Goal: Task Accomplishment & Management: Manage account settings

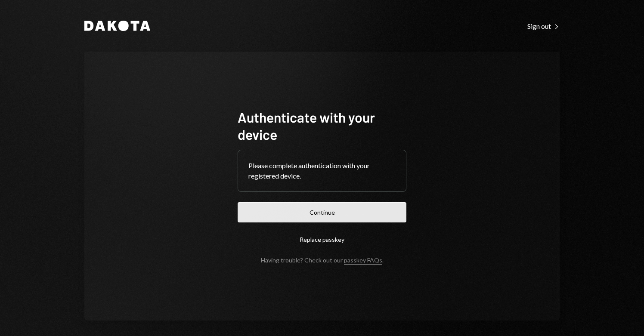
click at [280, 214] on button "Continue" at bounding box center [322, 212] width 169 height 20
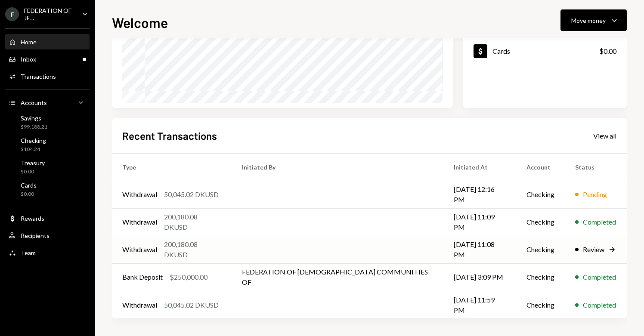
scroll to position [142, 0]
click at [65, 5] on ul "F FEDERATION OF JE... Caret Down Home Home Inbox Inbox Activities Transactions …" at bounding box center [47, 131] width 95 height 262
click at [65, 10] on div "FEDERATION OF JE..." at bounding box center [49, 14] width 51 height 15
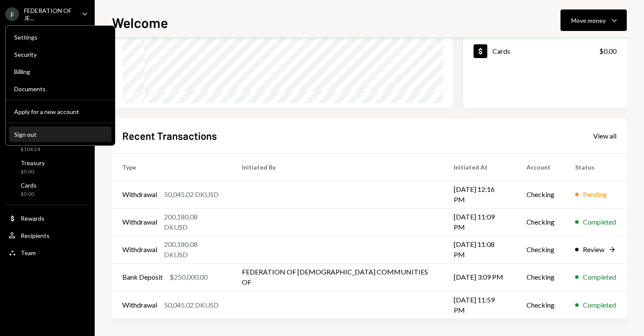
click at [49, 131] on div "Sign out" at bounding box center [60, 134] width 92 height 7
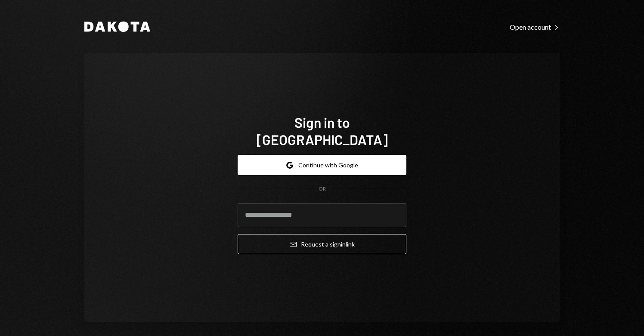
type input "**********"
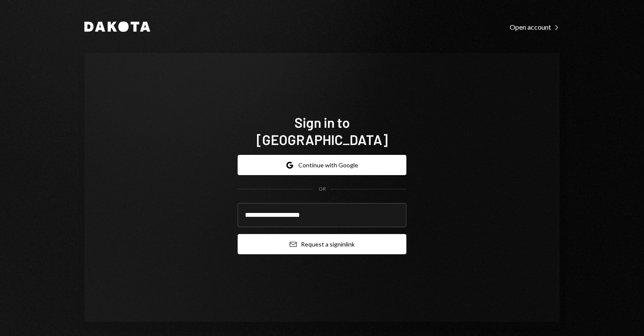
click at [258, 238] on button "Email Request a sign in link" at bounding box center [322, 244] width 169 height 20
